Goal: Contribute content: Add original content to the website for others to see

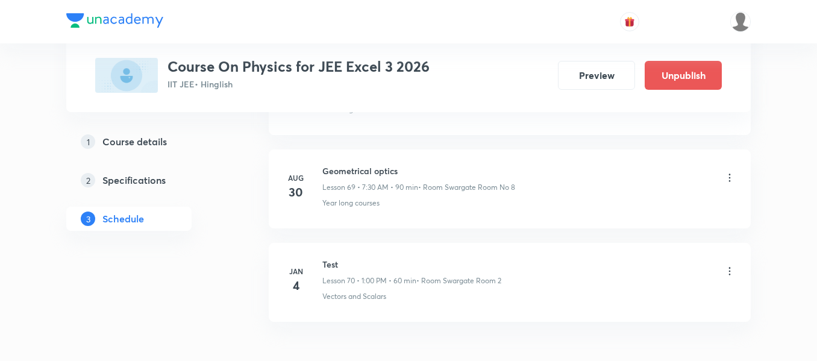
scroll to position [7066, 0]
click at [373, 169] on h6 "Geometrical optics" at bounding box center [418, 172] width 193 height 13
copy h6 "Geometrical optics"
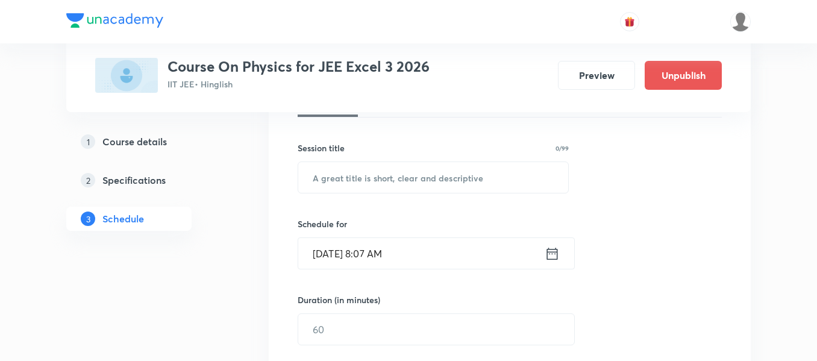
scroll to position [202, 0]
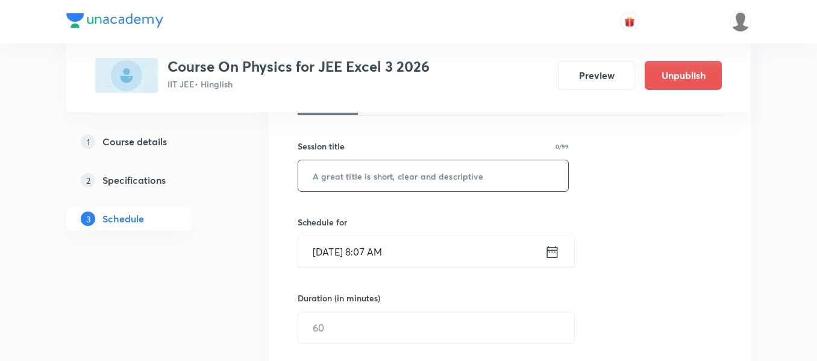
click at [404, 166] on input "text" at bounding box center [433, 175] width 270 height 31
paste input "Geometrical optics"
type input "Geometrical optics"
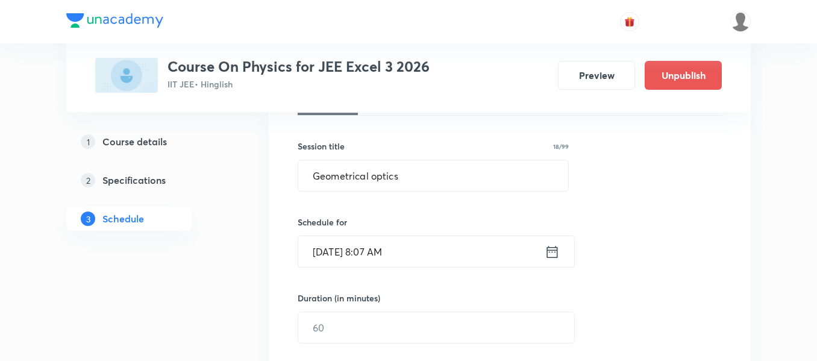
click at [554, 257] on icon at bounding box center [552, 251] width 15 height 17
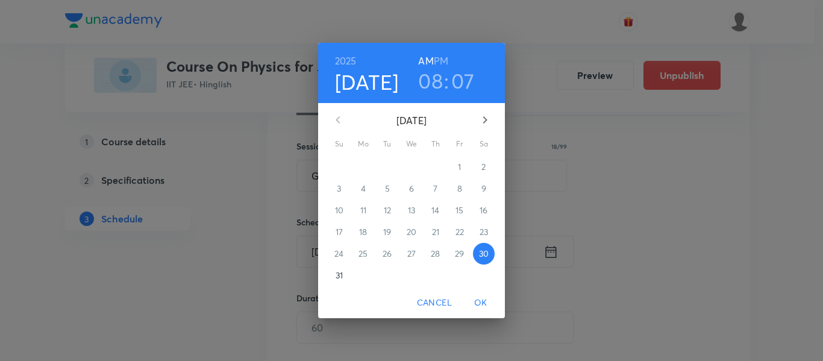
click at [437, 82] on h3 "08" at bounding box center [430, 80] width 25 height 25
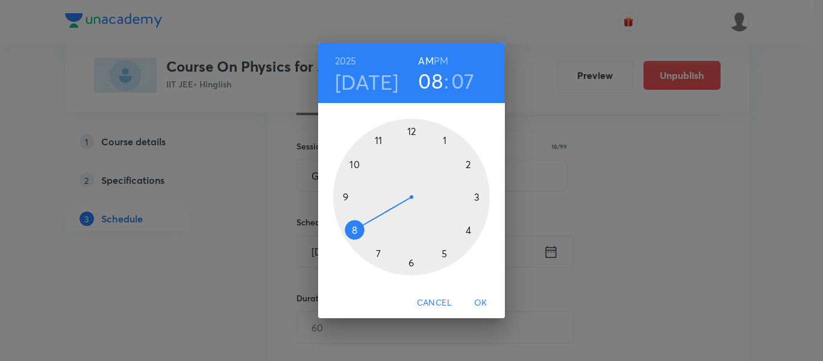
click at [345, 196] on div at bounding box center [411, 197] width 157 height 157
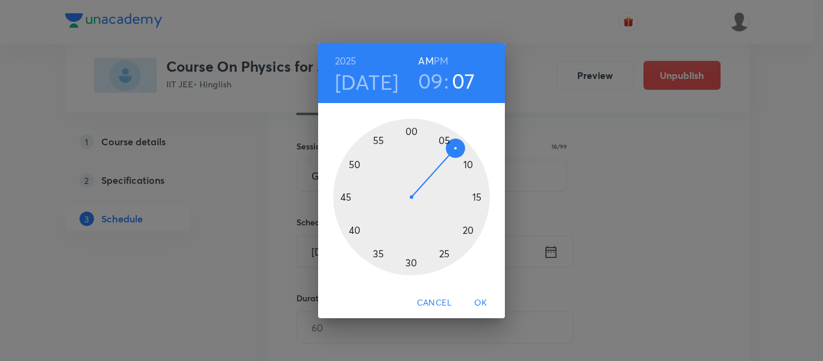
click at [480, 198] on div at bounding box center [411, 197] width 157 height 157
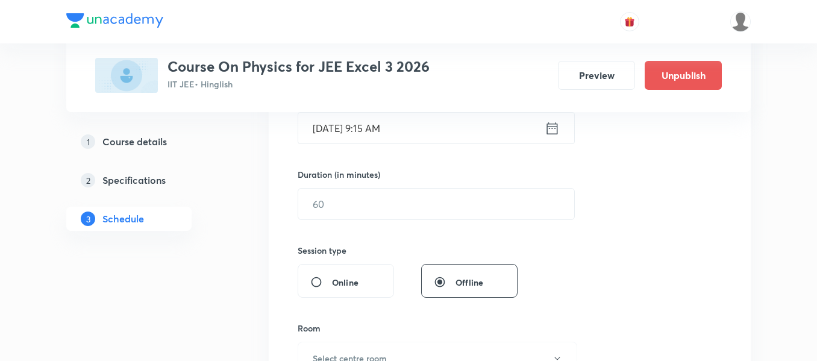
scroll to position [328, 0]
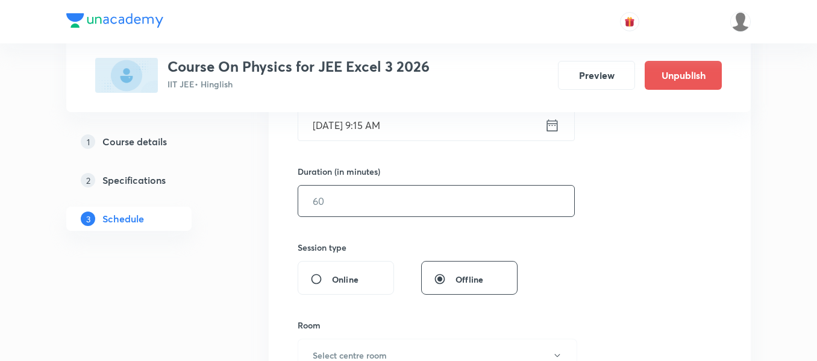
click at [462, 208] on input "text" at bounding box center [436, 201] width 276 height 31
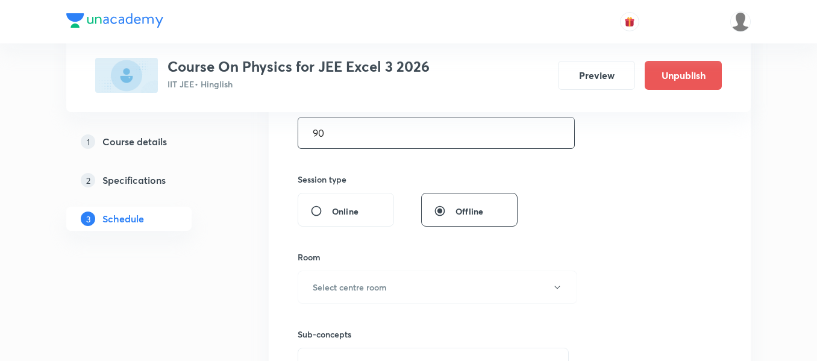
scroll to position [443, 0]
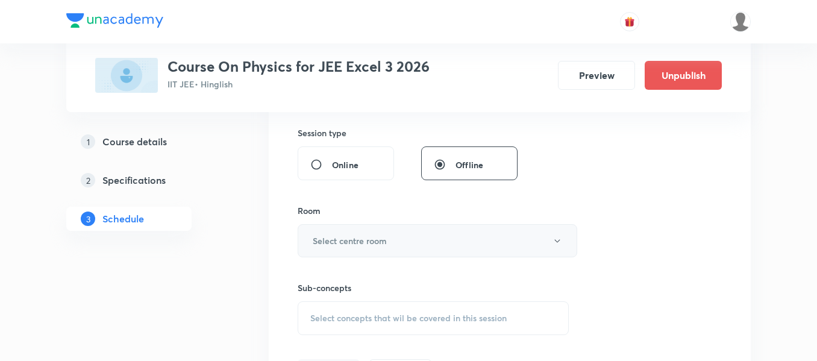
type input "90"
click at [436, 228] on button "Select centre room" at bounding box center [438, 240] width 280 height 33
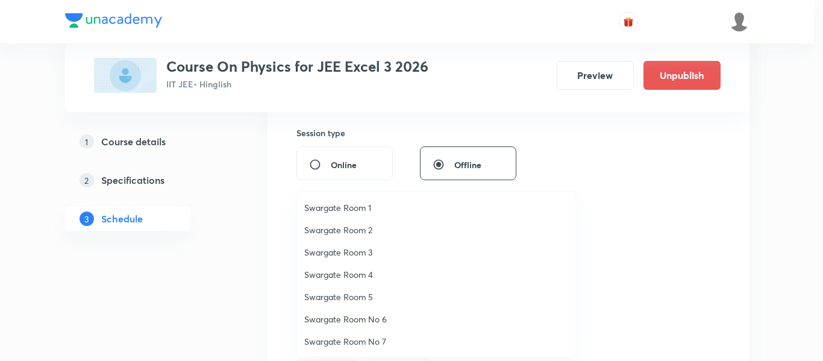
click at [355, 270] on span "Swargate Room 4" at bounding box center [436, 274] width 264 height 13
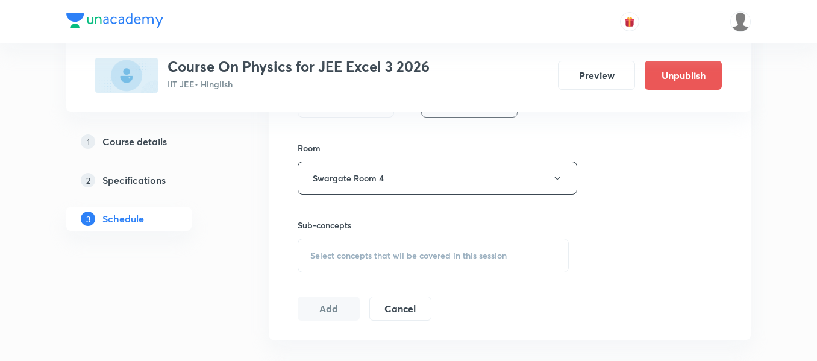
scroll to position [506, 0]
click at [359, 258] on span "Select concepts that wil be covered in this session" at bounding box center [408, 255] width 196 height 10
click at [343, 344] on p "Crash courses" at bounding box center [352, 349] width 54 height 13
checkbox input "true"
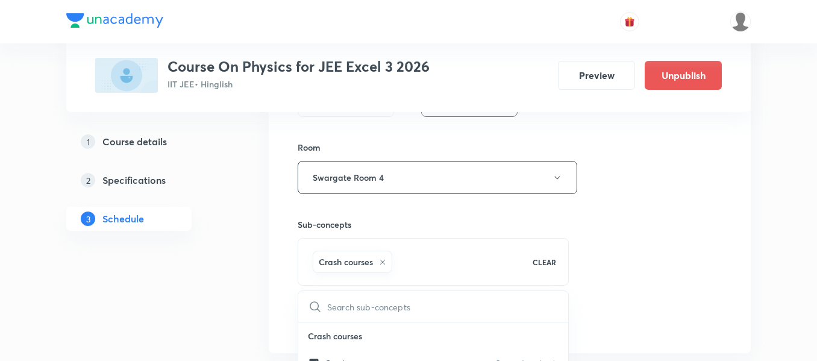
click at [624, 228] on div "Session 71 Live class Session title 18/99 Geometrical optics ​ Schedule for [DA…" at bounding box center [510, 44] width 424 height 580
click at [318, 318] on button "Add" at bounding box center [329, 320] width 62 height 24
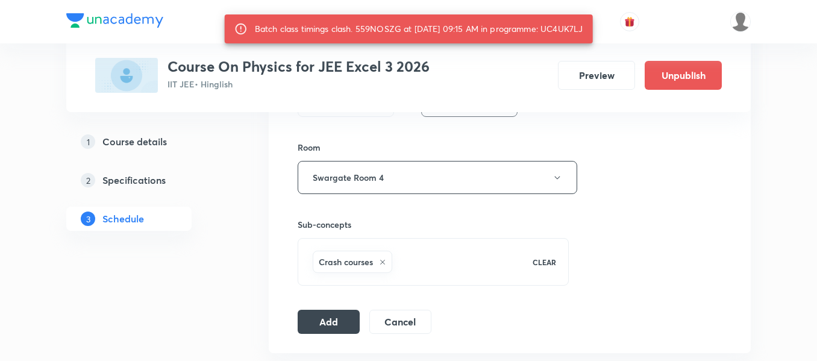
click at [583, 25] on div "Batch class timings clash. 559NOSZG at [DATE] 09:15 AM in programme: UC4UK7LJ" at bounding box center [419, 29] width 328 height 22
copy div "UC4UK7LJ"
click at [330, 319] on button "Add" at bounding box center [329, 320] width 62 height 24
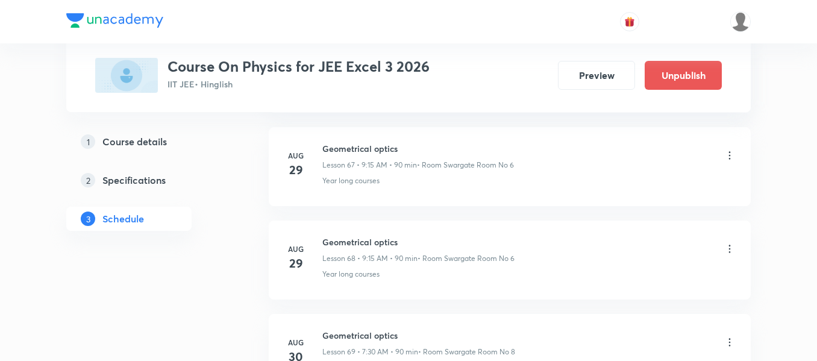
scroll to position [6681, 0]
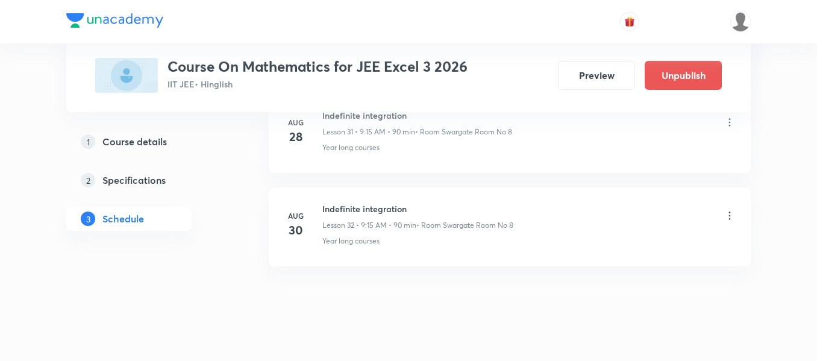
scroll to position [3593, 0]
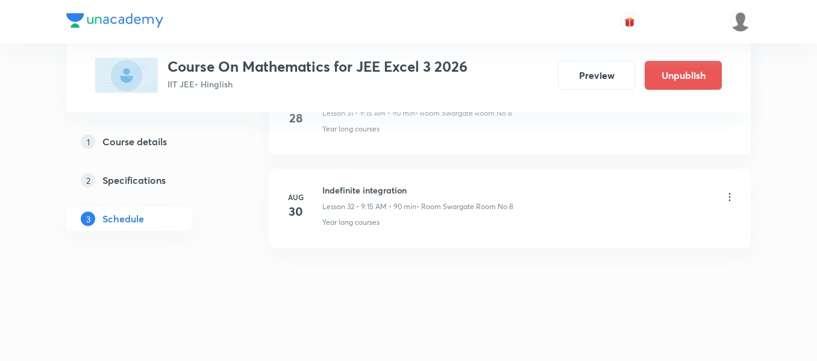
click at [730, 197] on icon at bounding box center [730, 197] width 2 height 8
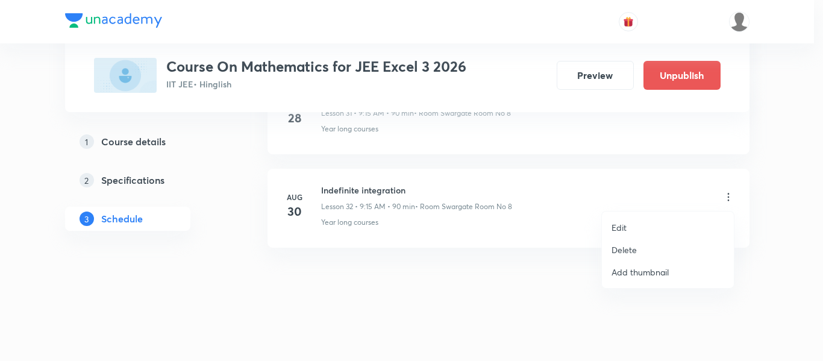
click at [634, 243] on p "Delete" at bounding box center [623, 249] width 25 height 13
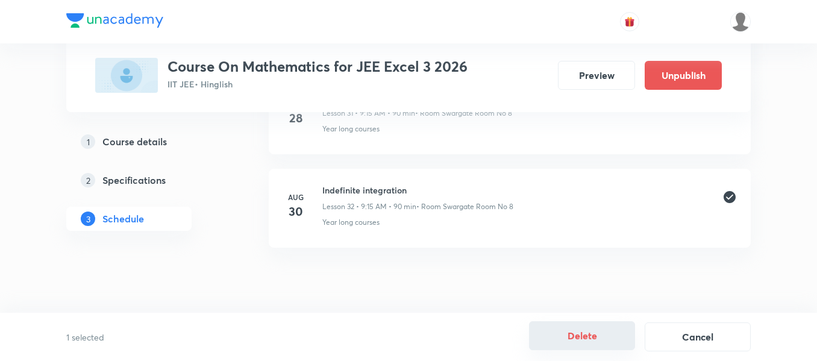
click at [577, 337] on button "Delete" at bounding box center [582, 335] width 106 height 29
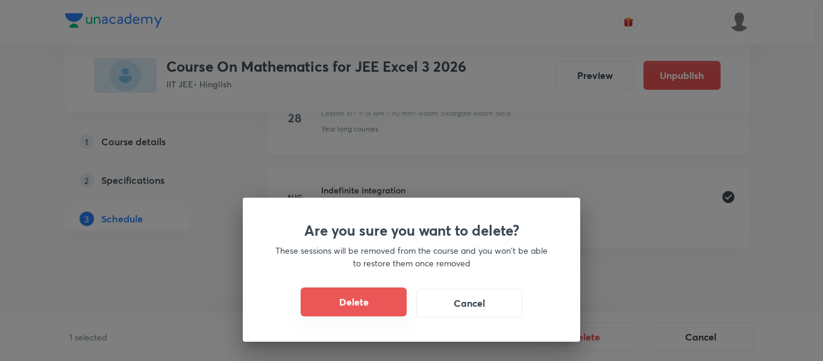
click at [381, 308] on button "Delete" at bounding box center [354, 301] width 106 height 29
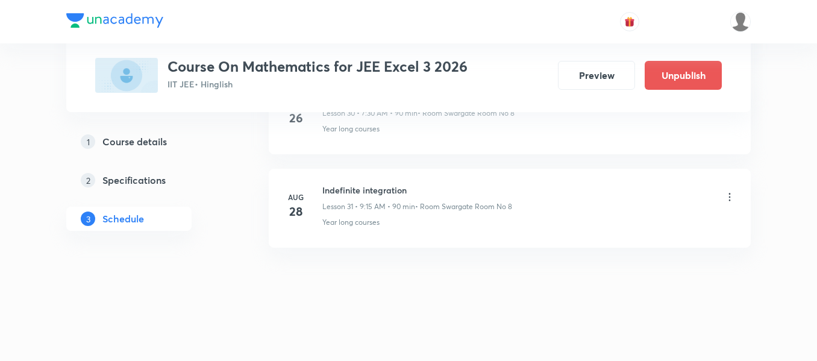
scroll to position [3499, 0]
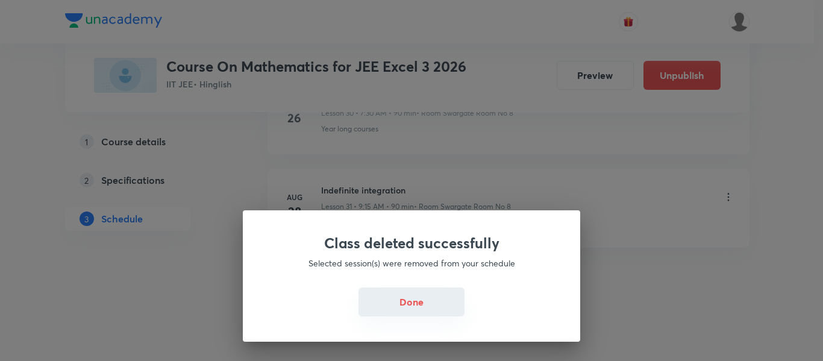
click at [404, 308] on button "Done" at bounding box center [411, 301] width 106 height 29
